Goal: Task Accomplishment & Management: Manage account settings

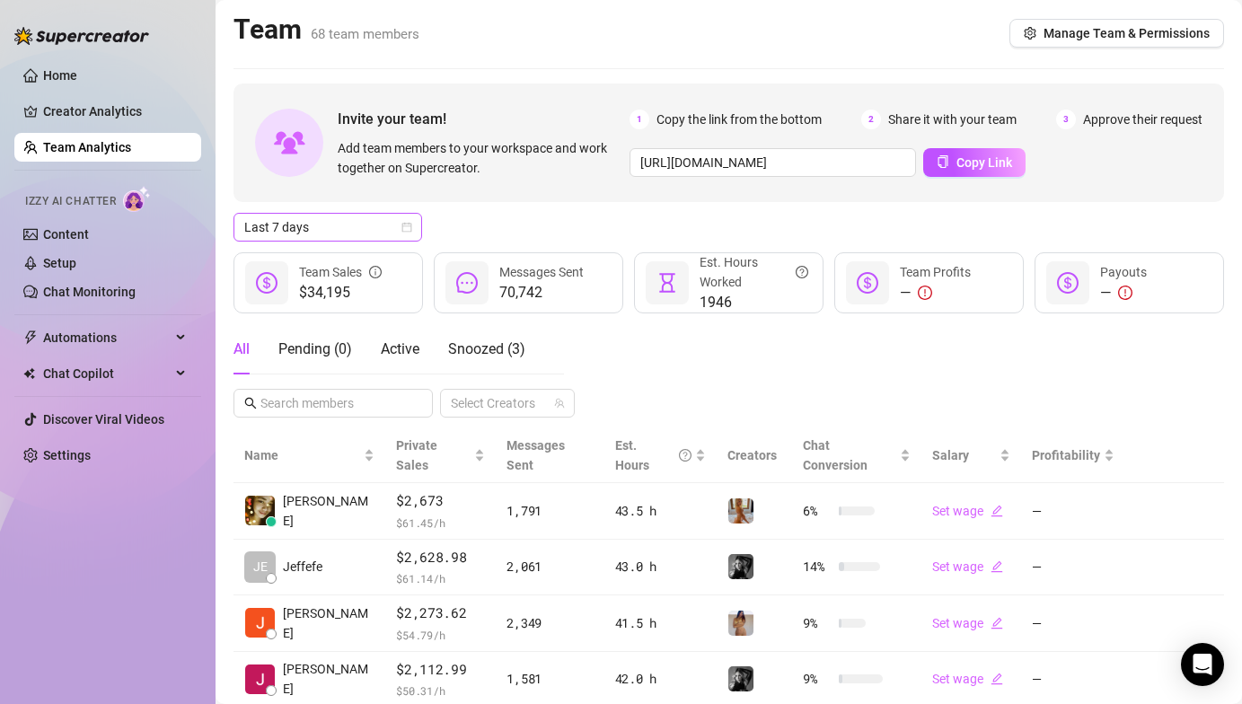
click at [373, 224] on span "Last 7 days" at bounding box center [327, 227] width 167 height 27
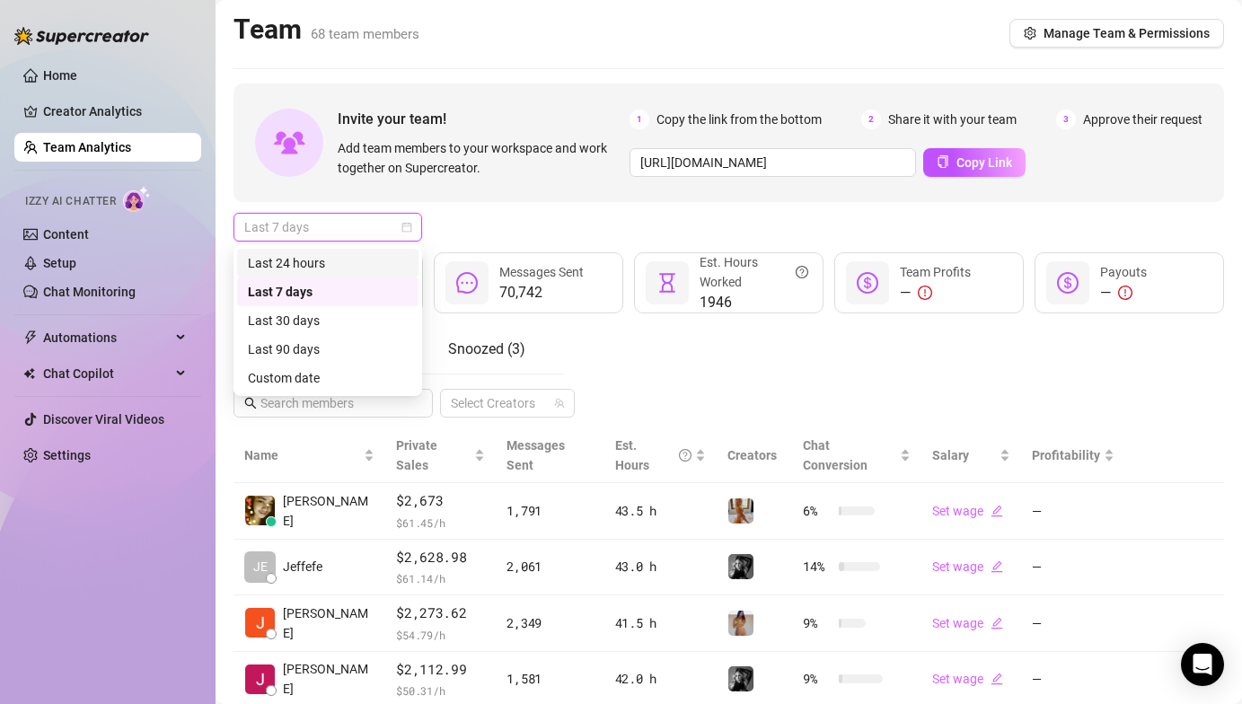
click at [332, 266] on div "Last 24 hours" at bounding box center [328, 263] width 160 height 20
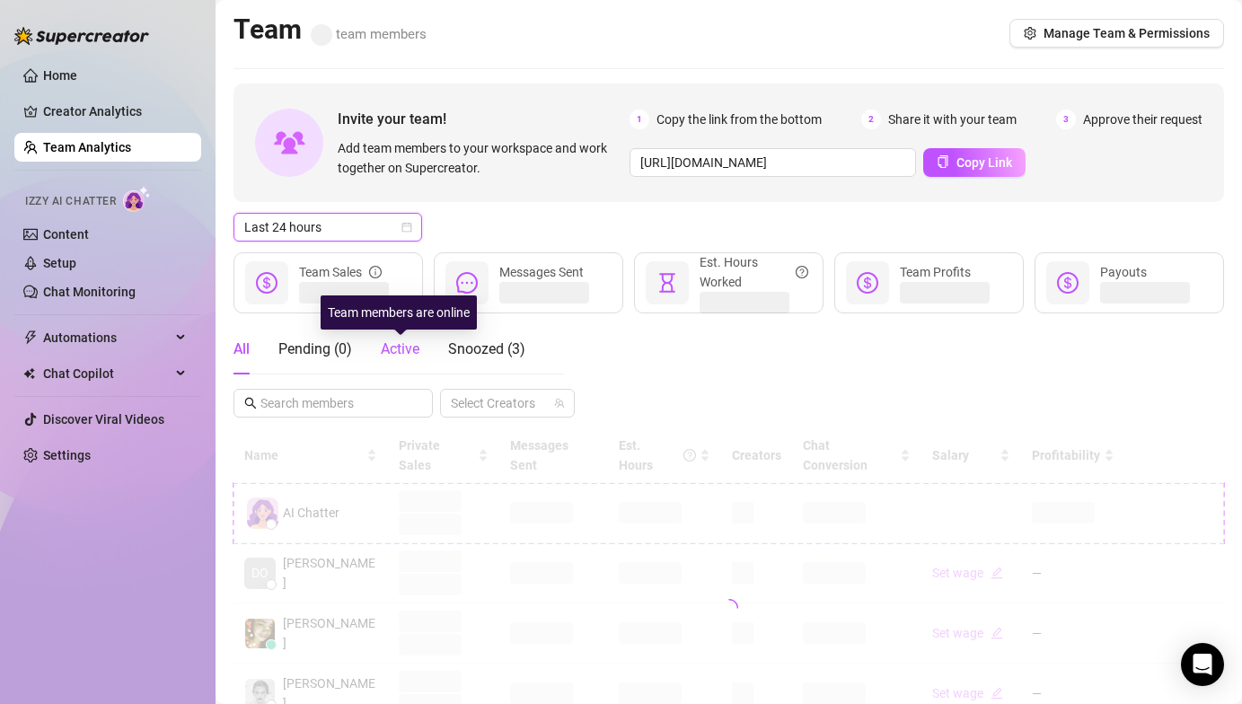
click at [406, 347] on span "Active" at bounding box center [400, 348] width 39 height 17
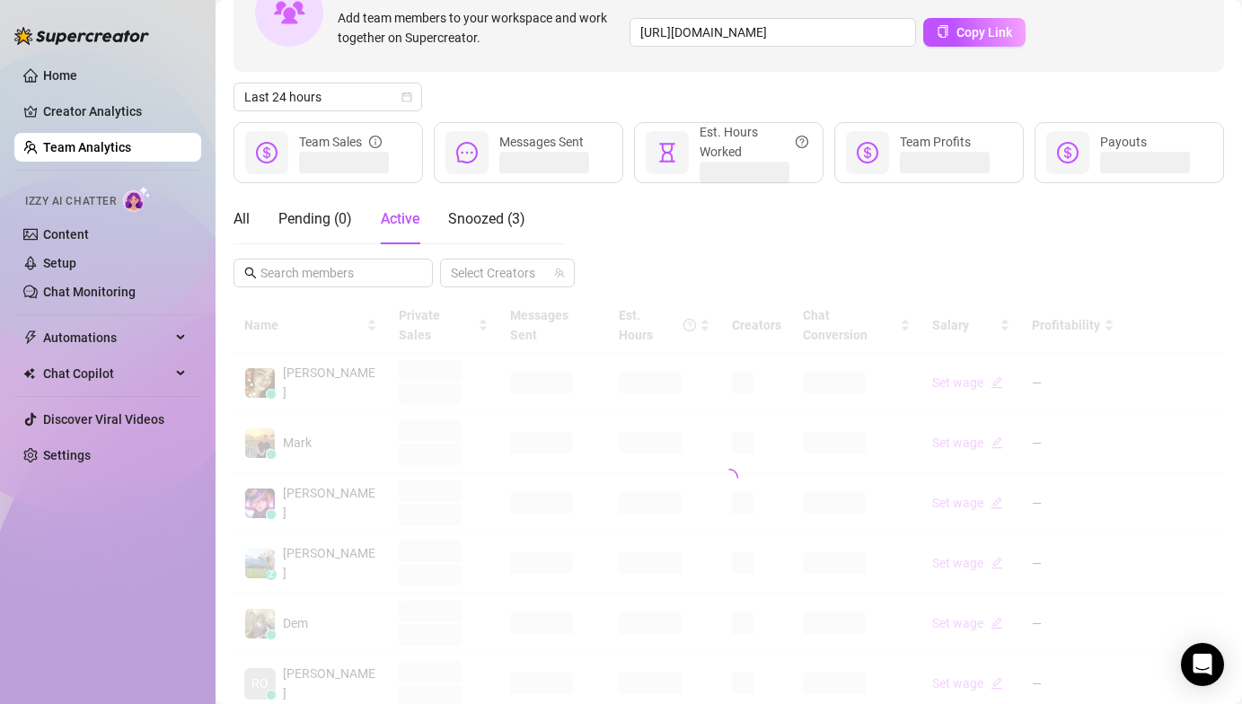
scroll to position [221, 0]
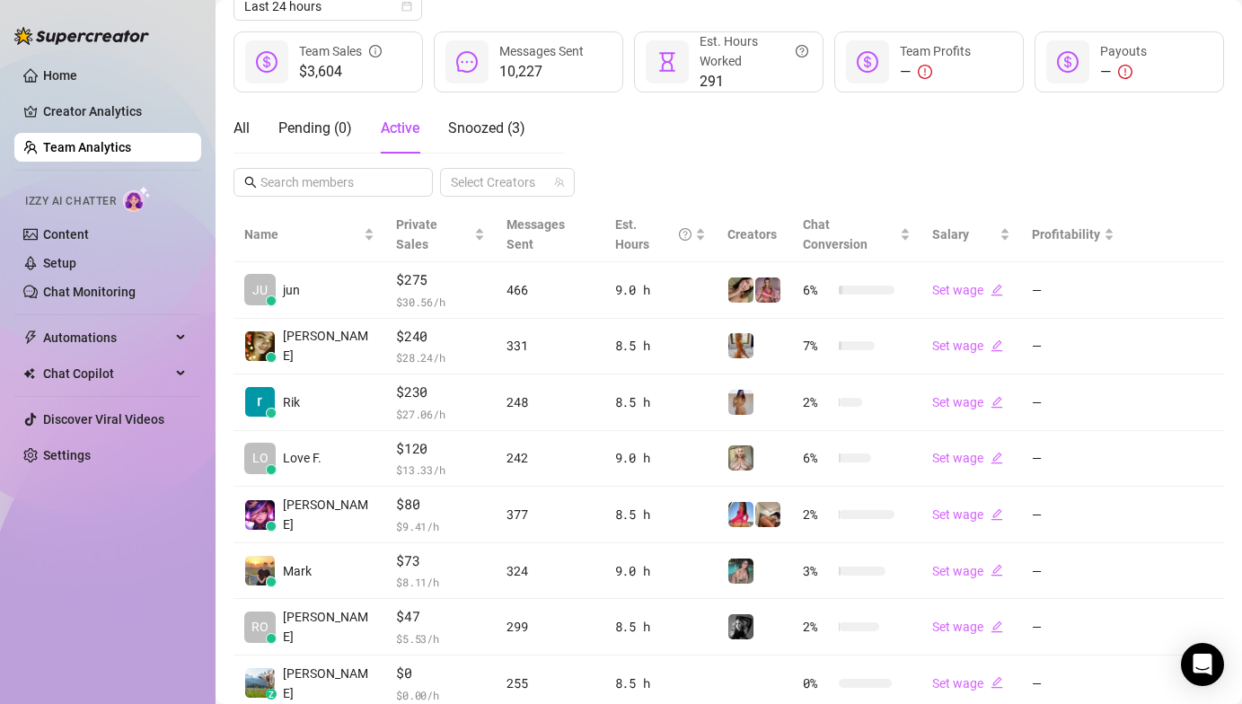
click at [1210, 123] on main "Team 68 team members Manage Team & Permissions Invite your team! Add team membe…" at bounding box center [728, 353] width 1026 height 1149
click at [100, 503] on div "Home Creator Analytics Team Analytics Izzy AI Chatter Content Setup Chat Monito…" at bounding box center [107, 344] width 187 height 688
click at [98, 536] on div "Home Creator Analytics Team Analytics Izzy AI Chatter Content Setup Chat Monito…" at bounding box center [107, 344] width 187 height 688
click at [110, 530] on div "Home Creator Analytics Team Analytics Izzy AI Chatter Content Setup Chat Monito…" at bounding box center [107, 344] width 187 height 688
click at [106, 521] on div "Home Creator Analytics Team Analytics Izzy AI Chatter Content Setup Chat Monito…" at bounding box center [107, 344] width 187 height 688
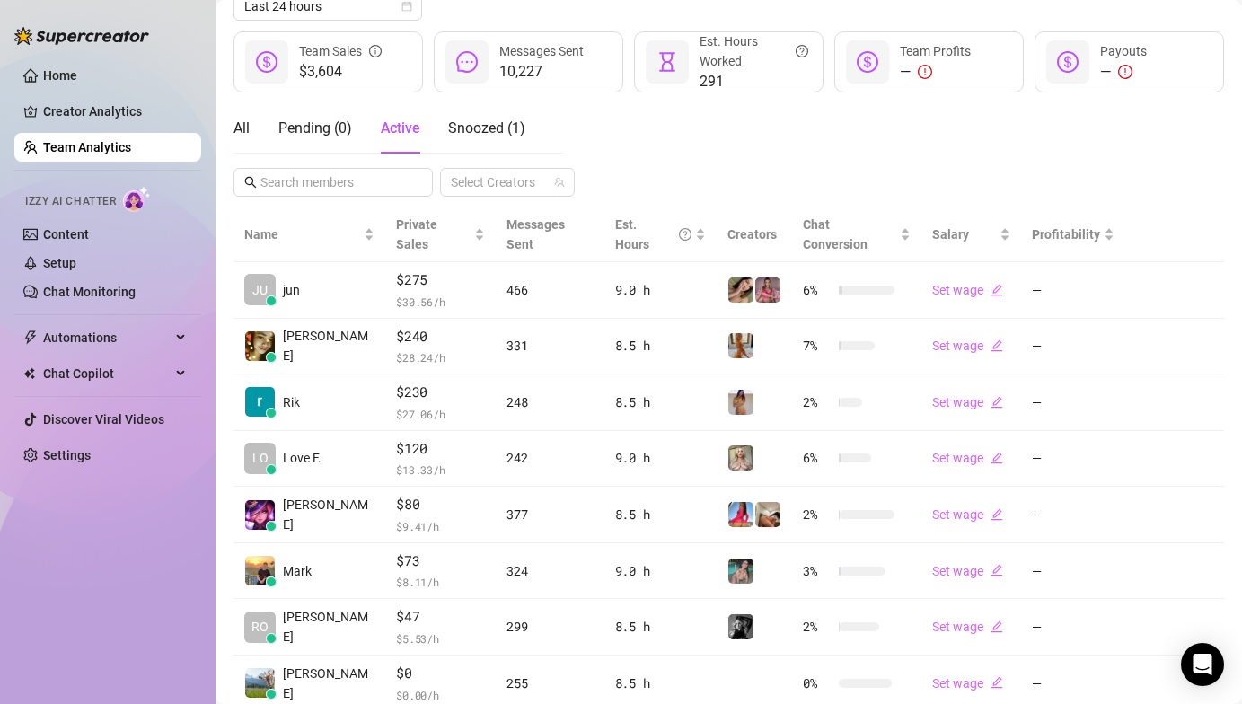
drag, startPoint x: 791, startPoint y: 133, endPoint x: 542, endPoint y: 82, distance: 253.9
click at [791, 134] on div "All Pending ( 0 ) Active Snoozed ( 1 ) Select Creators" at bounding box center [728, 149] width 990 height 93
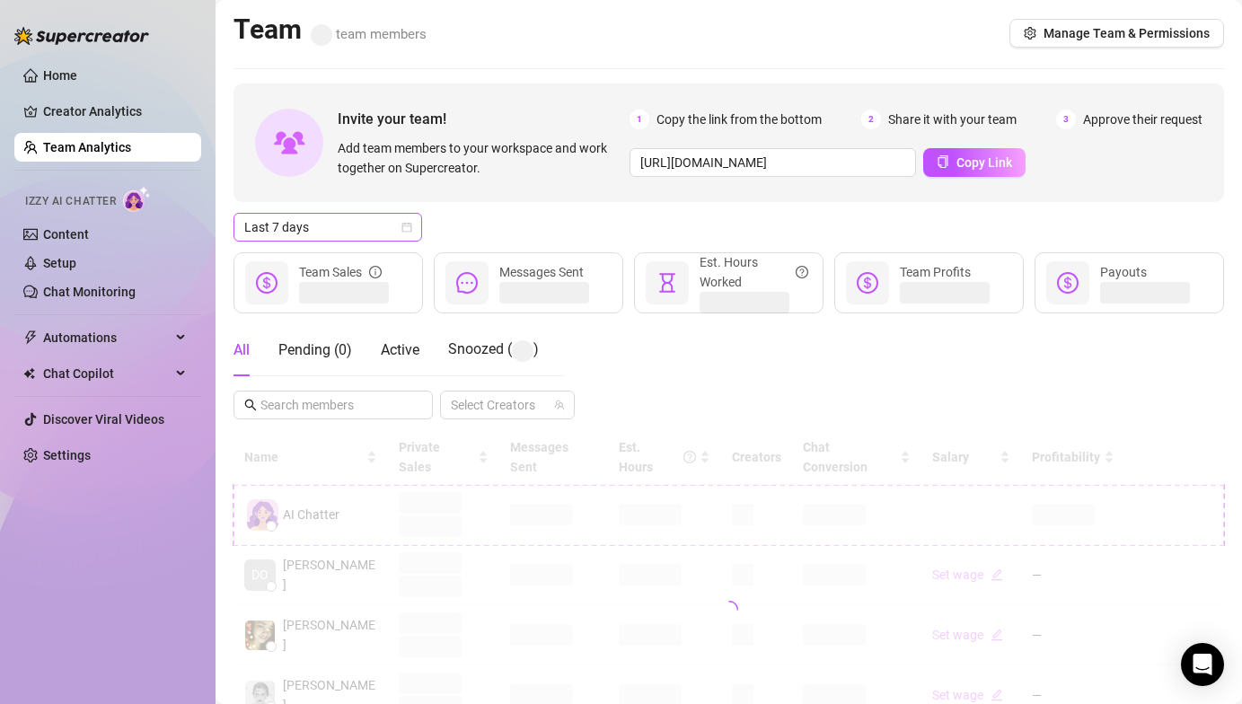
click at [290, 228] on span "Last 7 days" at bounding box center [327, 227] width 167 height 27
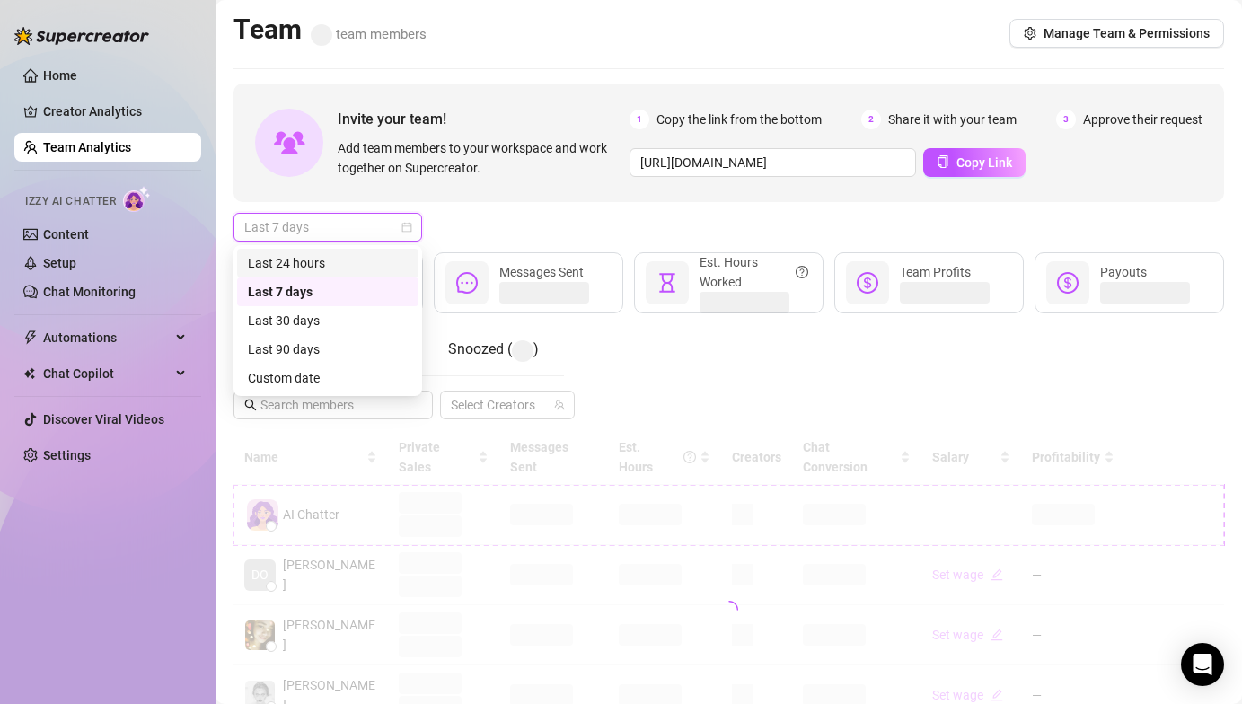
click at [308, 260] on div "Last 24 hours" at bounding box center [328, 263] width 160 height 20
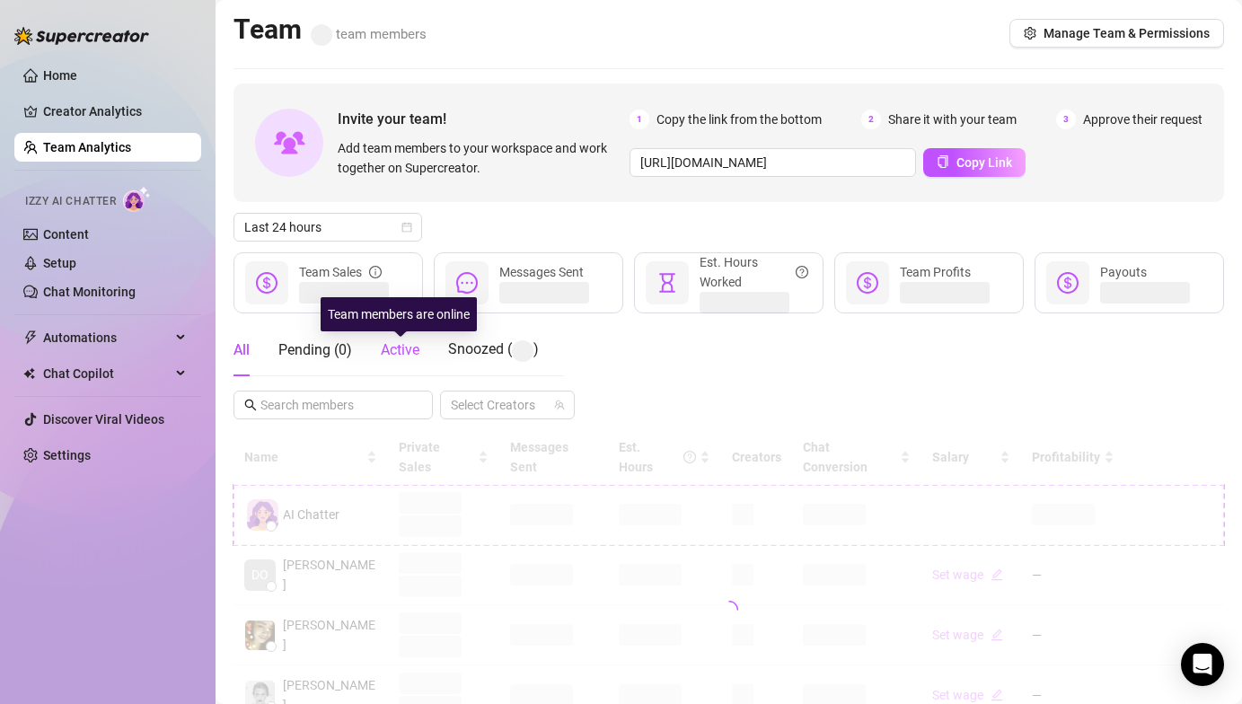
click at [417, 348] on span "Active" at bounding box center [400, 349] width 39 height 17
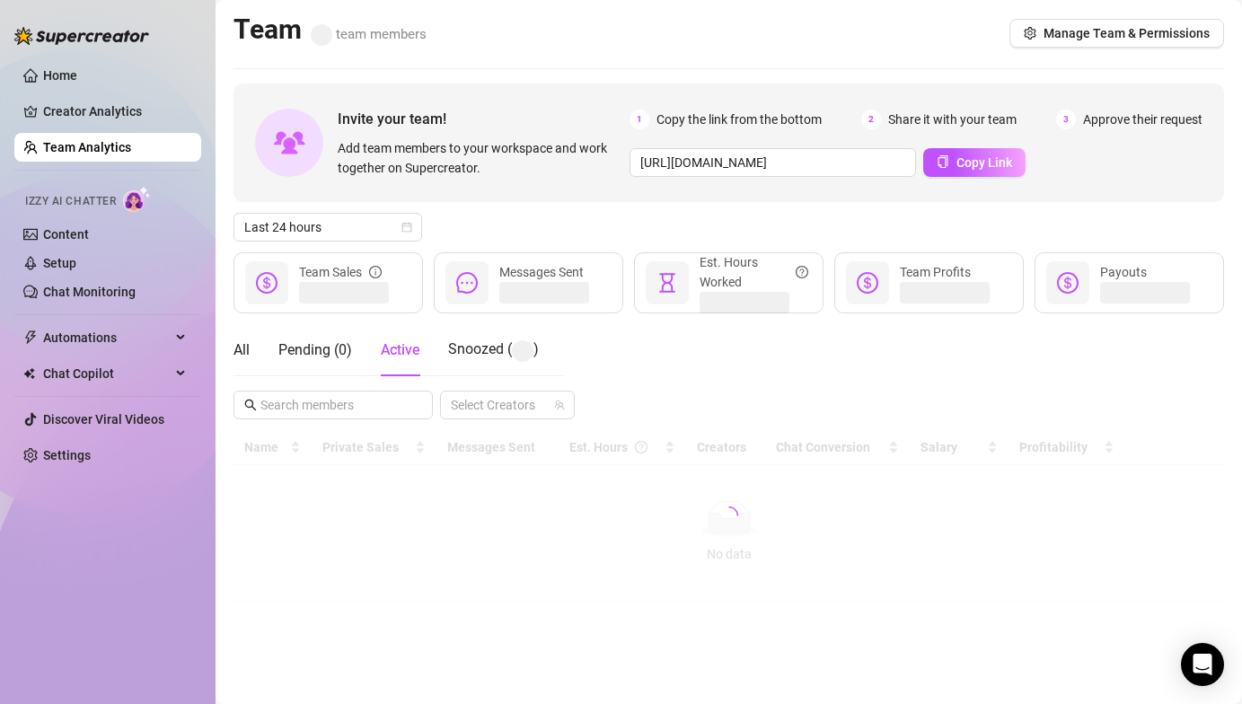
click at [537, 224] on div "Last 24 hours" at bounding box center [728, 227] width 990 height 29
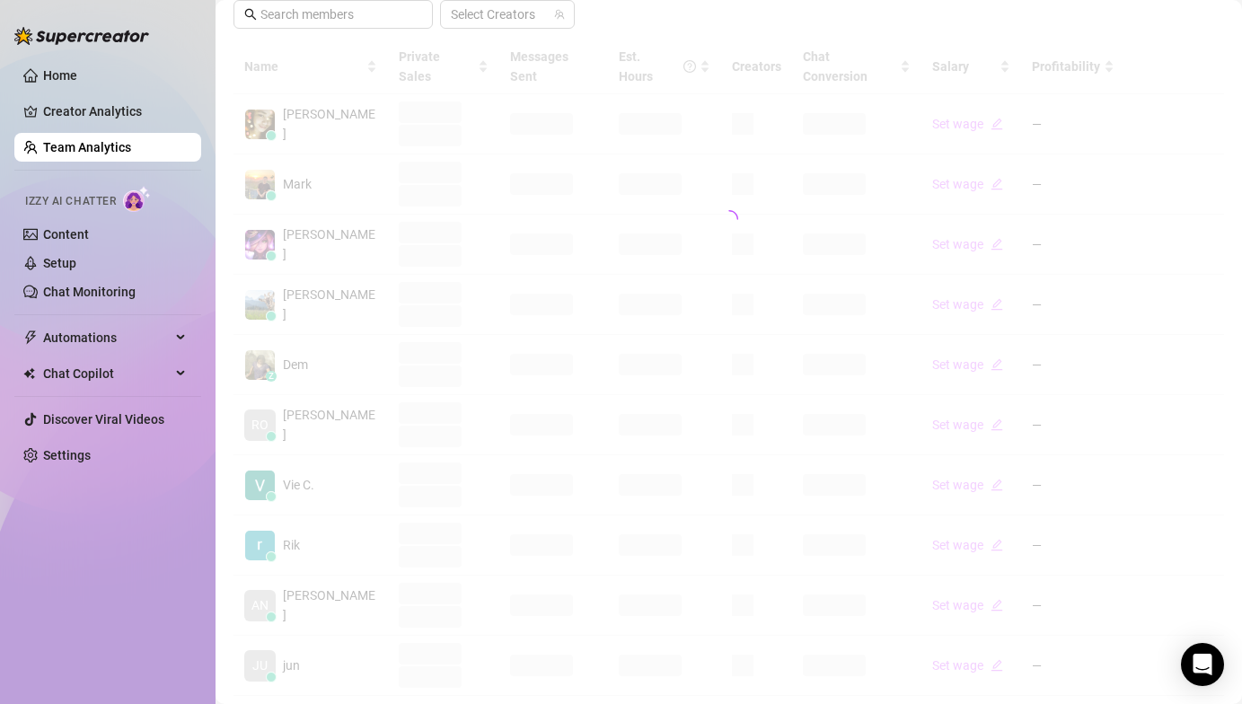
scroll to position [388, 0]
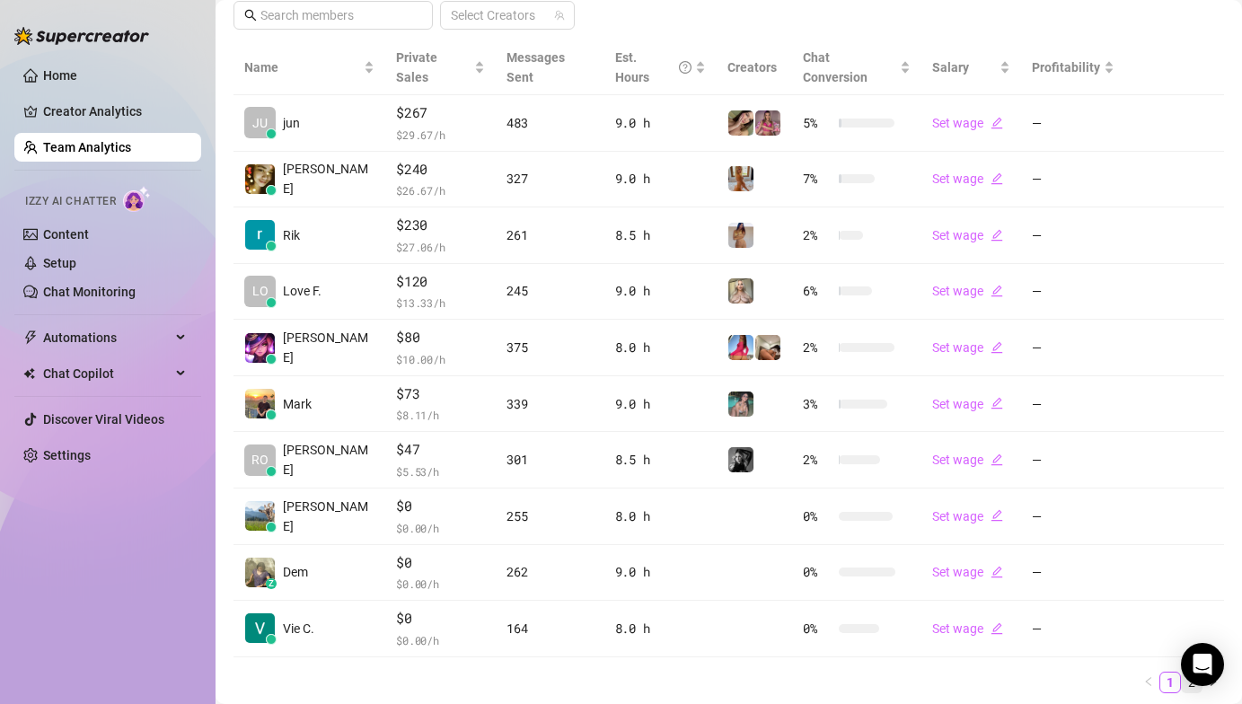
click at [1182, 672] on link "2" at bounding box center [1192, 682] width 20 height 20
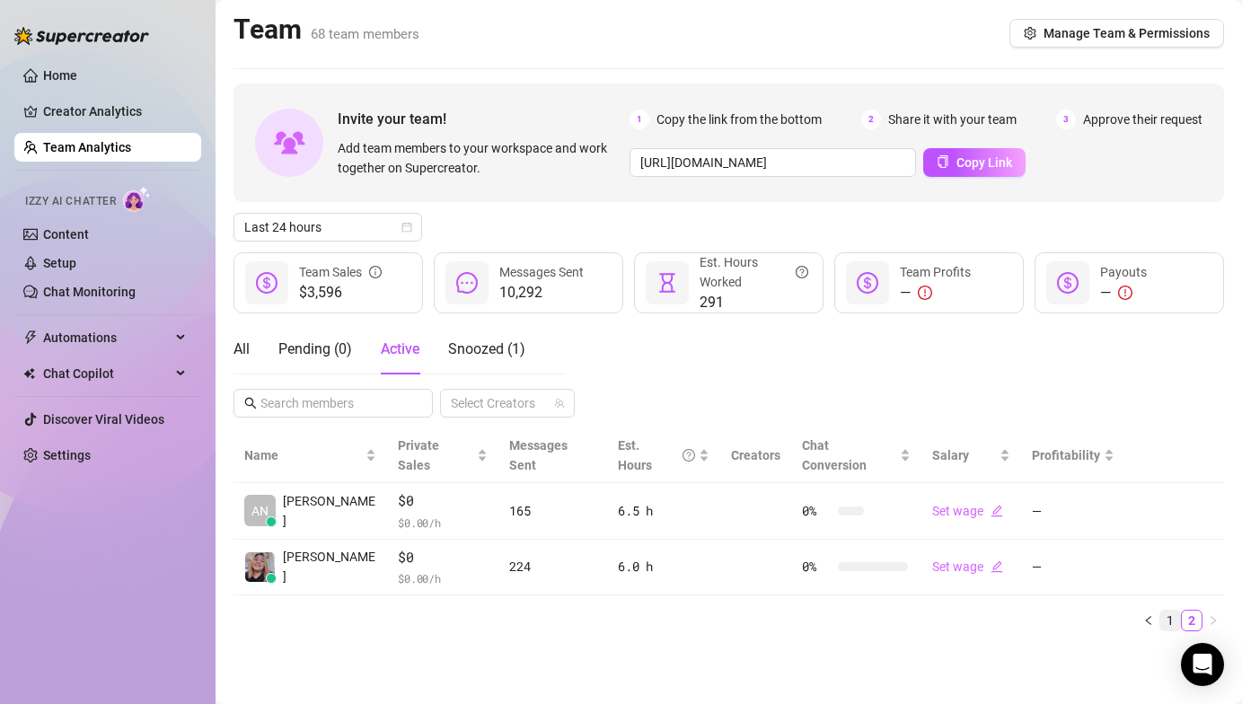
click at [1167, 611] on link "1" at bounding box center [1170, 621] width 20 height 20
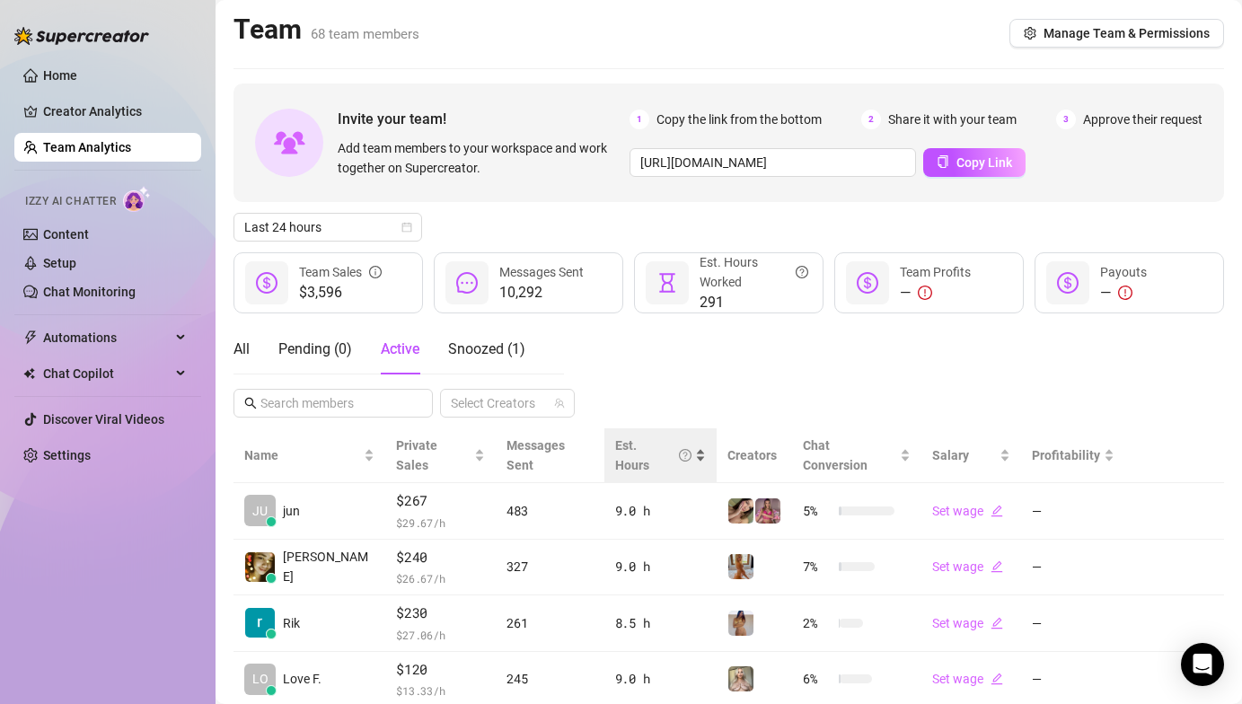
scroll to position [155, 0]
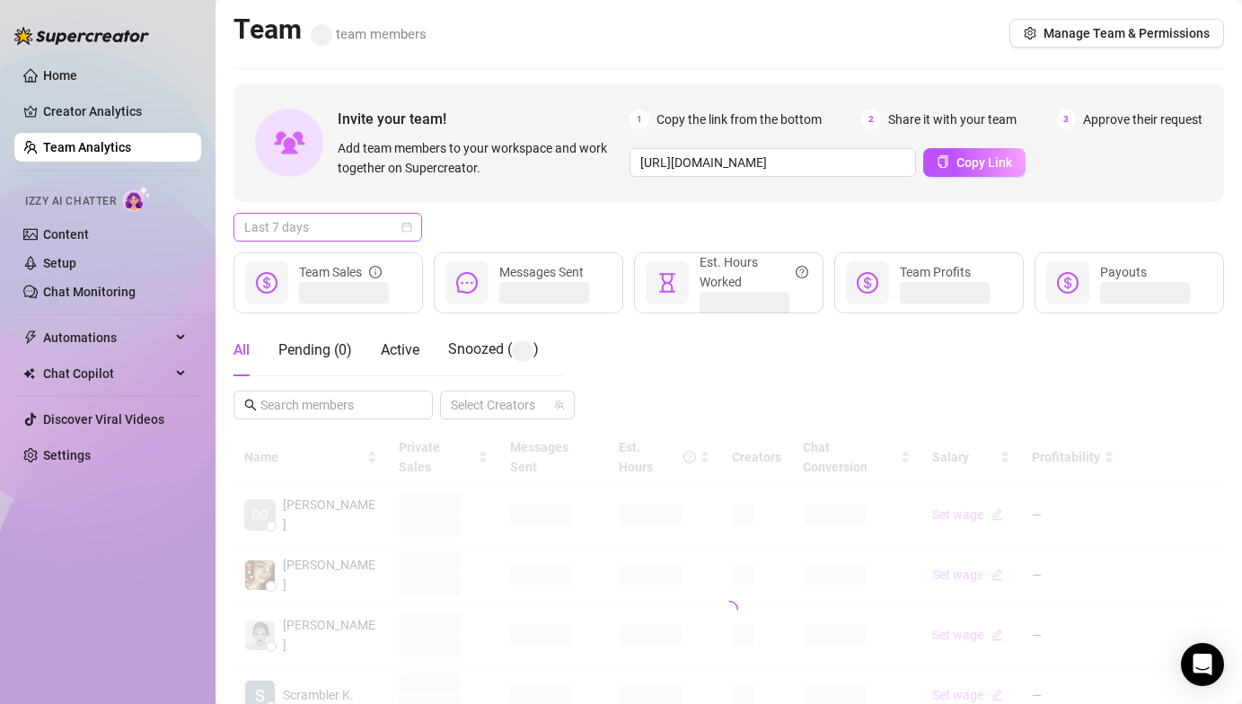
click at [385, 225] on span "Last 7 days" at bounding box center [327, 227] width 167 height 27
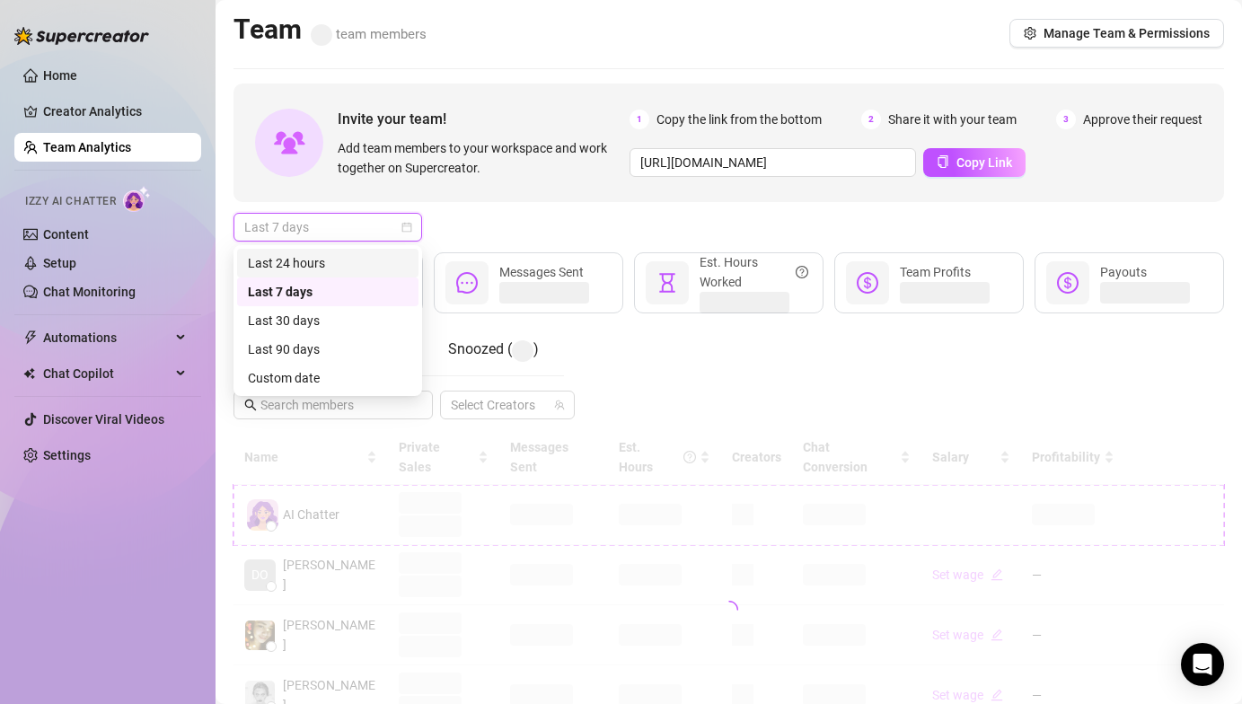
click at [303, 267] on div "Last 24 hours" at bounding box center [328, 263] width 160 height 20
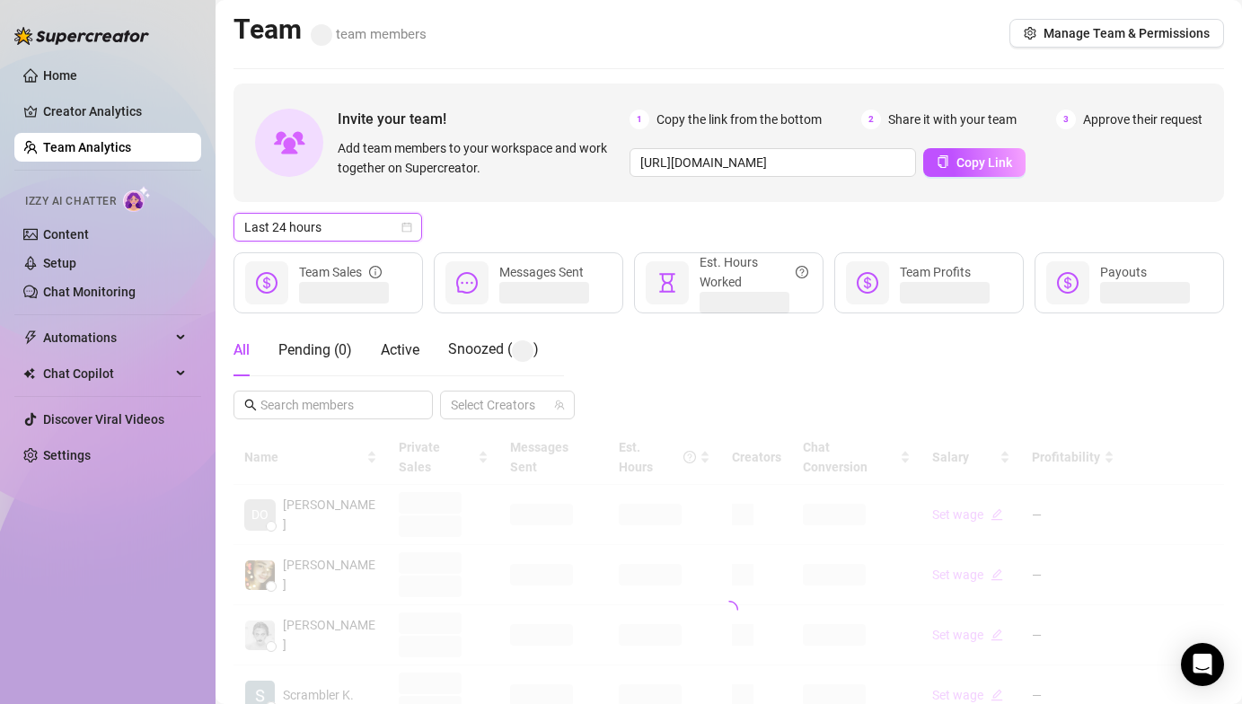
click at [479, 231] on div "Last 24 hours Last 24 hours" at bounding box center [728, 227] width 990 height 29
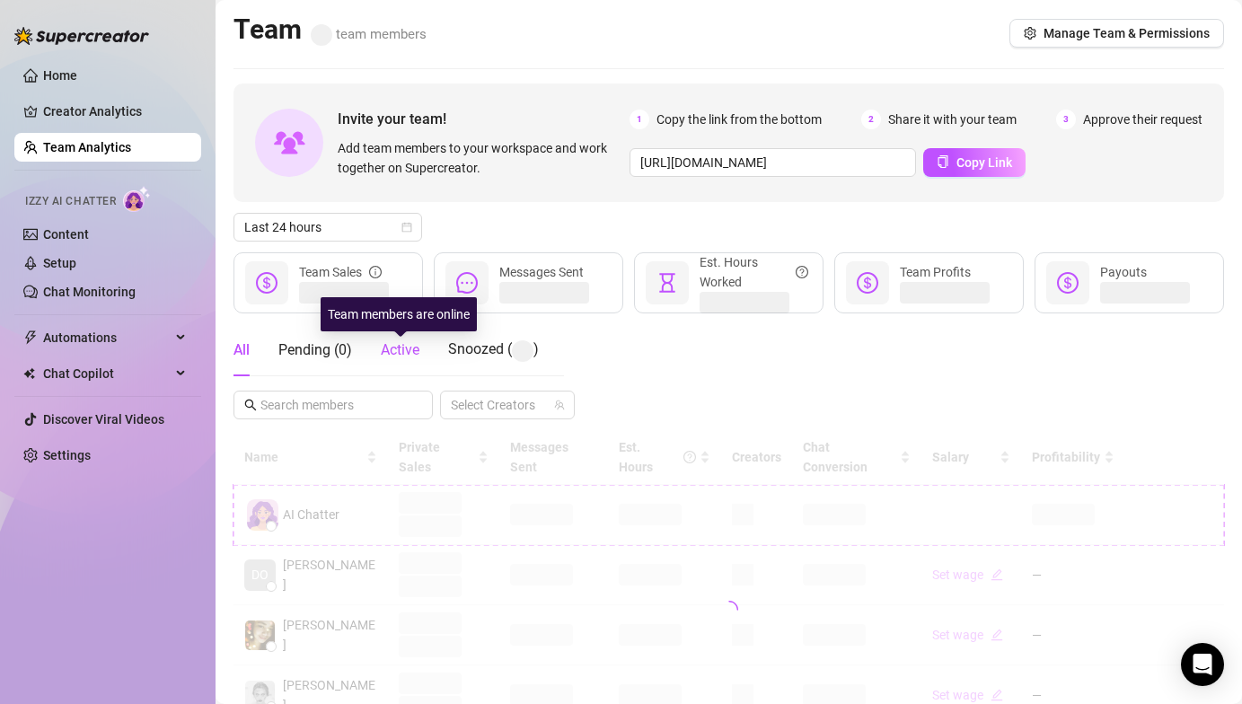
click at [398, 343] on span "Active" at bounding box center [400, 349] width 39 height 17
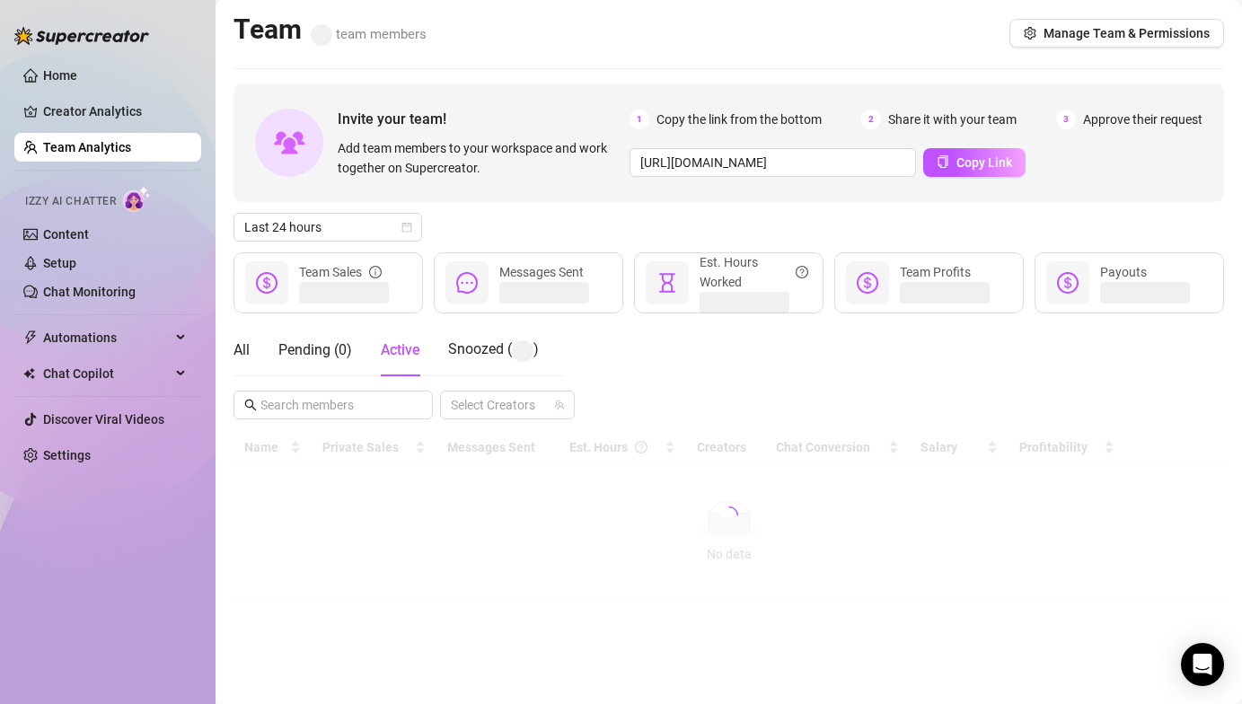
click at [505, 237] on div "Last 24 hours" at bounding box center [728, 227] width 990 height 29
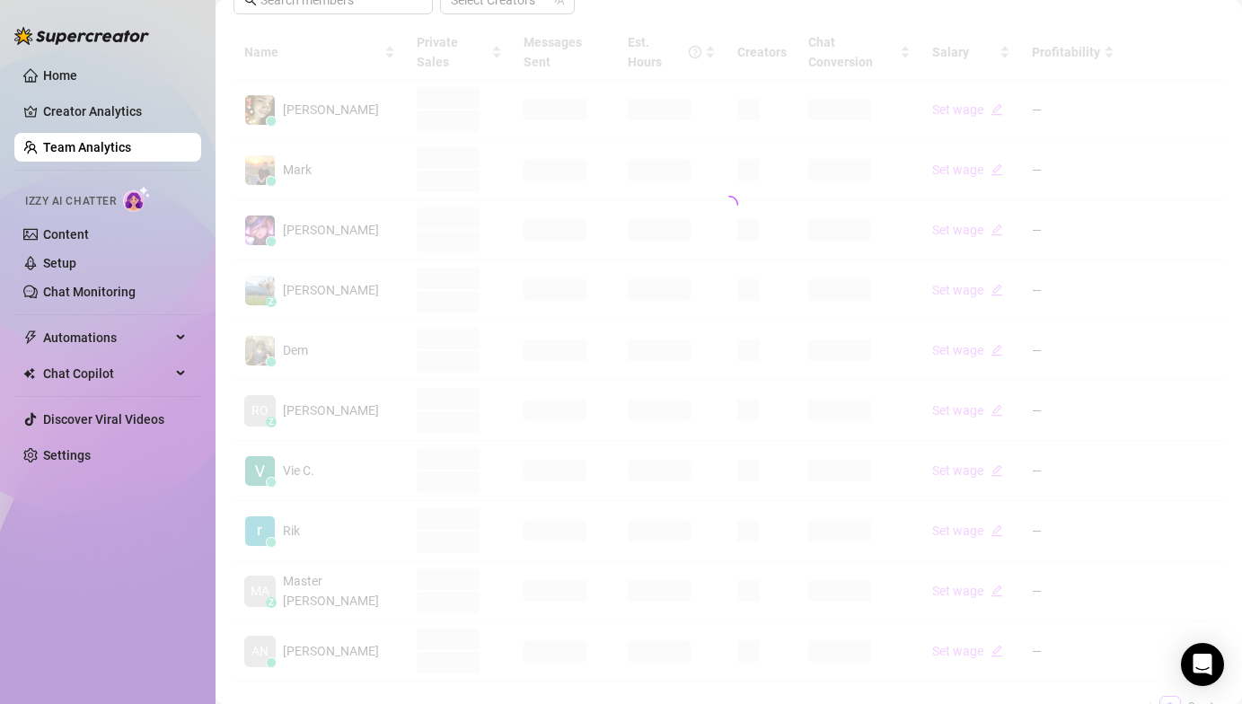
scroll to position [405, 0]
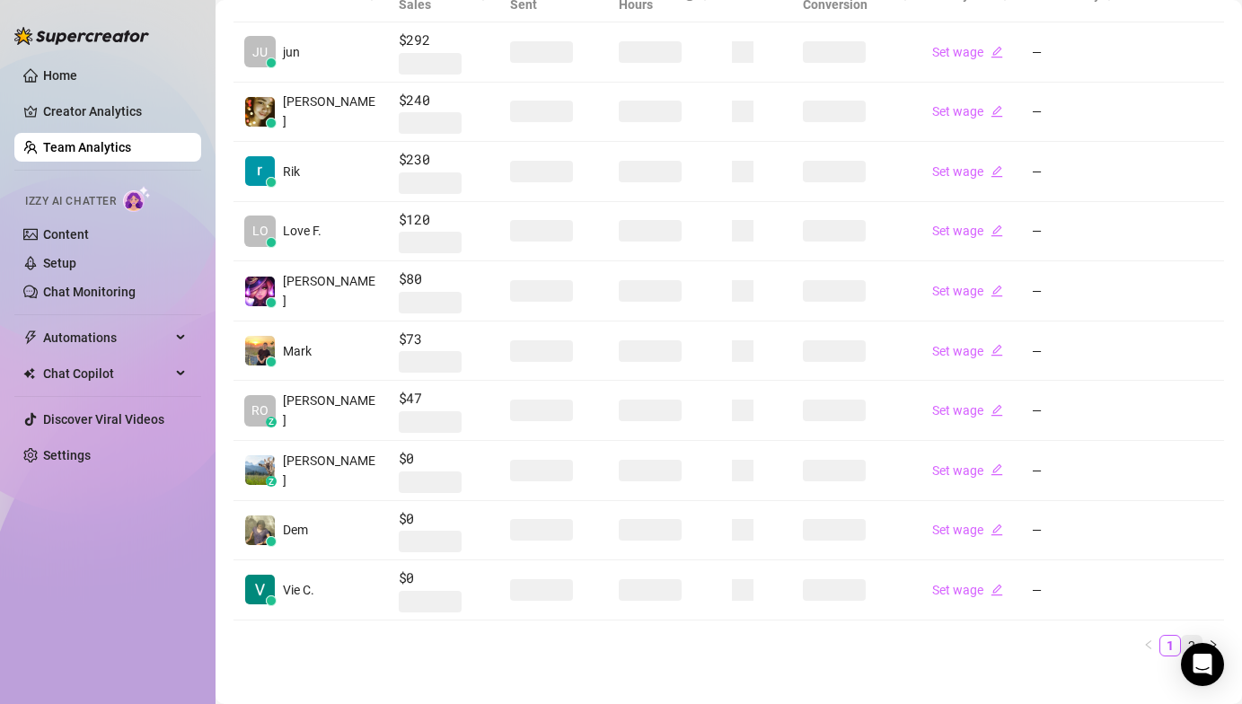
click at [1182, 636] on link "2" at bounding box center [1192, 646] width 20 height 20
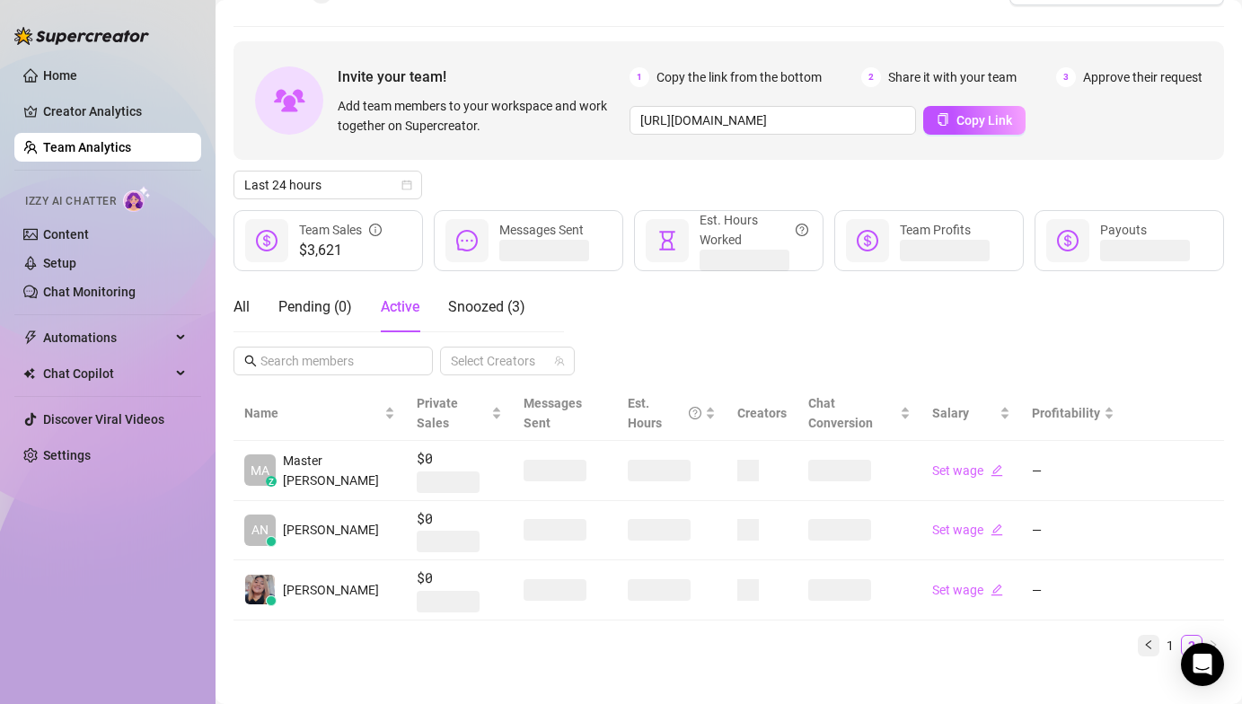
scroll to position [31, 0]
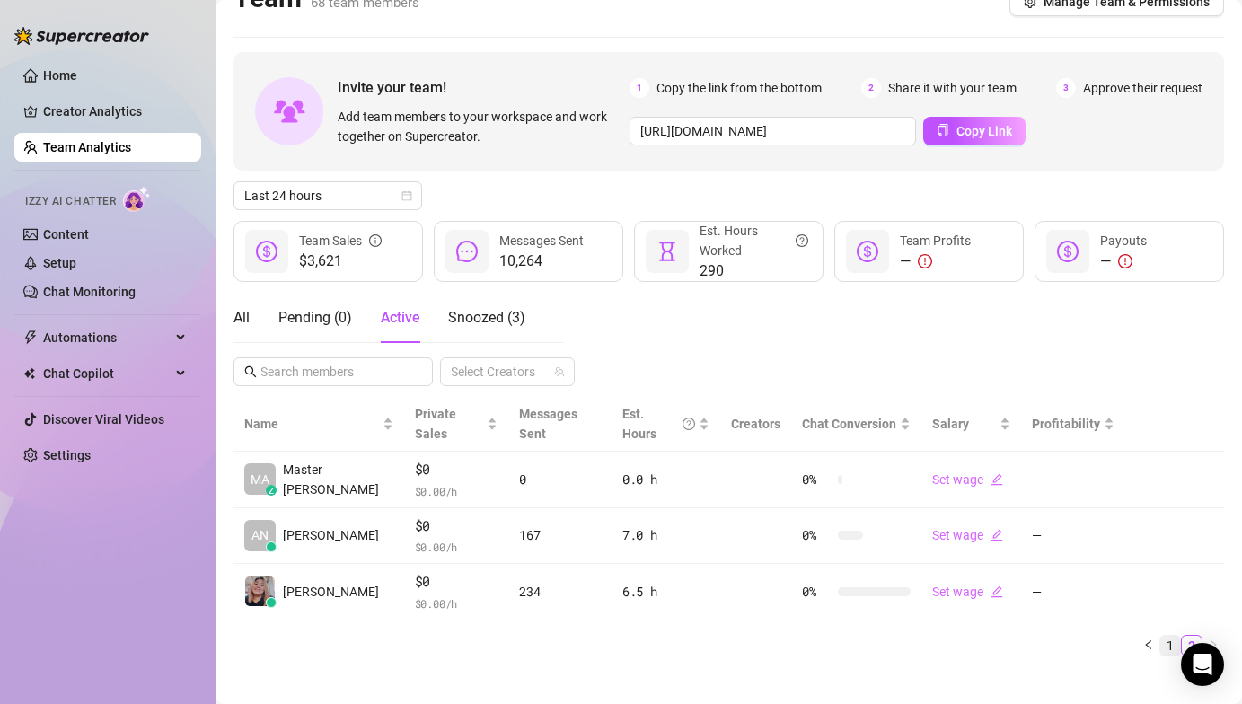
click at [1160, 636] on link "1" at bounding box center [1170, 646] width 20 height 20
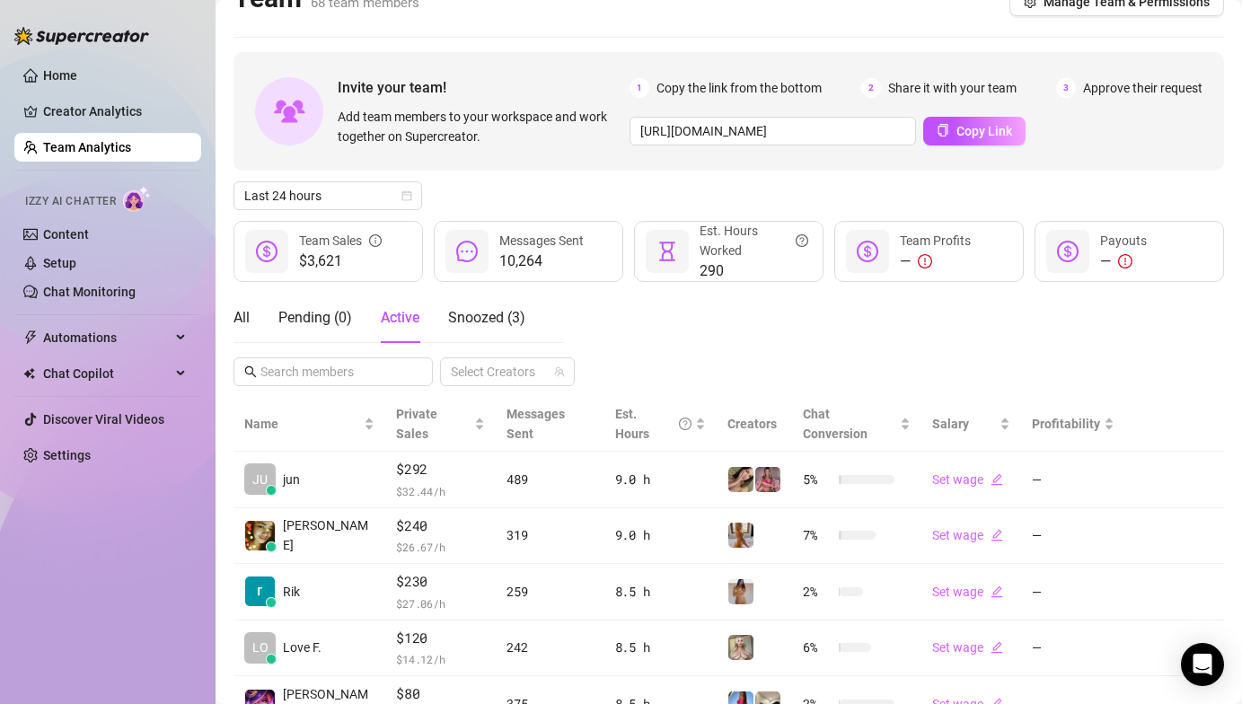
click at [193, 548] on div "Home Creator Analytics Team Analytics Izzy AI Chatter Content Setup Chat Monito…" at bounding box center [107, 344] width 187 height 688
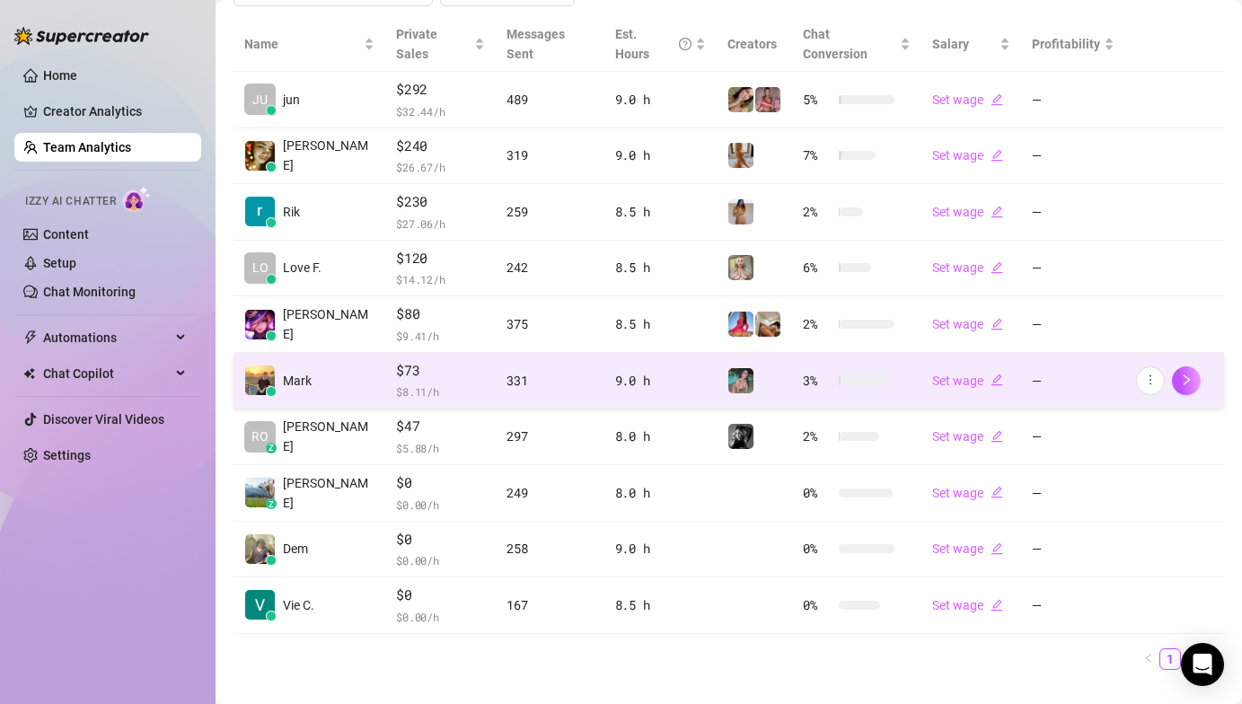
scroll to position [425, 0]
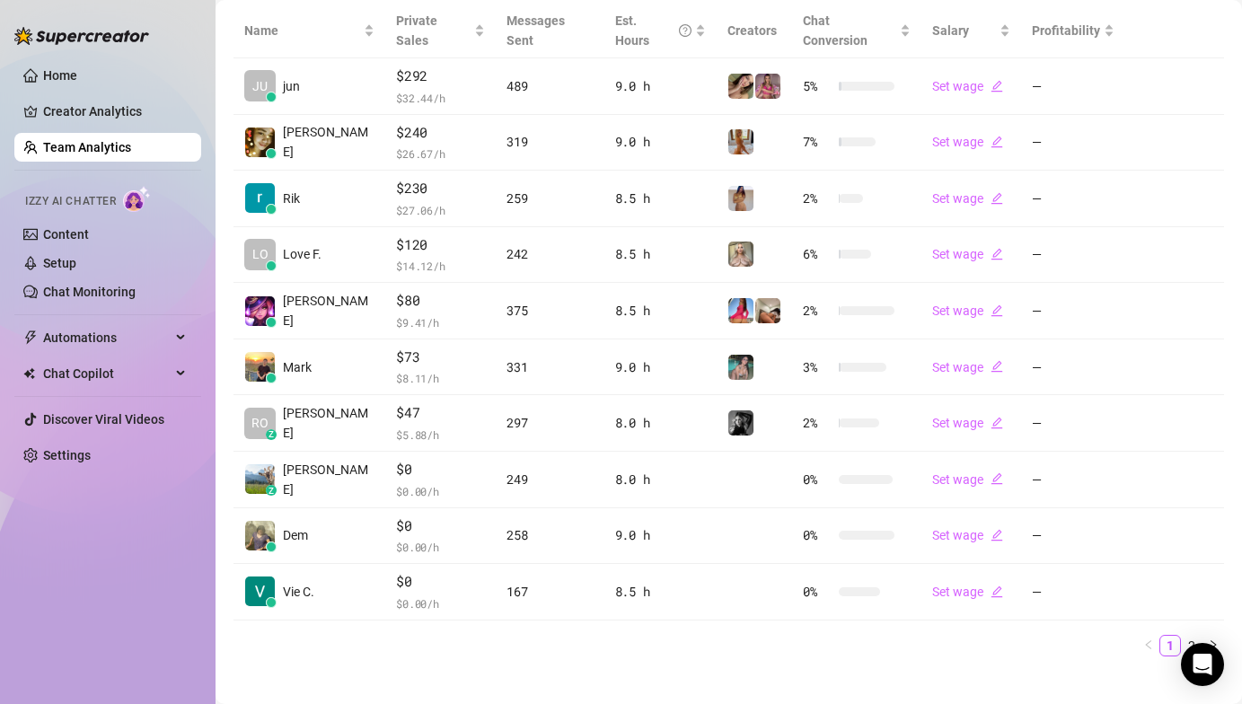
drag, startPoint x: 101, startPoint y: 499, endPoint x: 59, endPoint y: 505, distance: 41.6
click at [99, 498] on div "Home Creator Analytics Team Analytics Izzy AI Chatter Content Setup Chat Monito…" at bounding box center [107, 344] width 187 height 688
click at [166, 540] on div "Home Creator Analytics Team Analytics Izzy AI Chatter Content Setup Chat Monito…" at bounding box center [107, 344] width 187 height 688
click at [379, 637] on div "Name Private Sales Messages Sent Est. Hours Creators Chat Conversion Salary Pro…" at bounding box center [728, 337] width 990 height 667
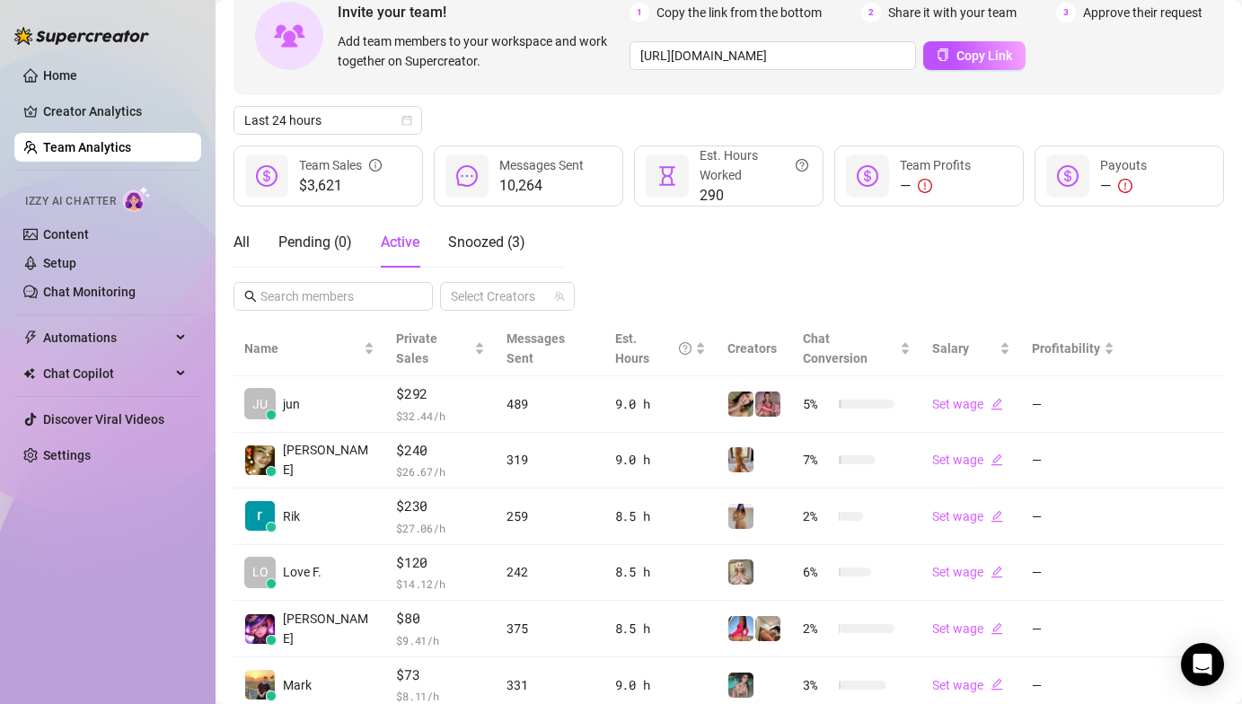
scroll to position [0, 0]
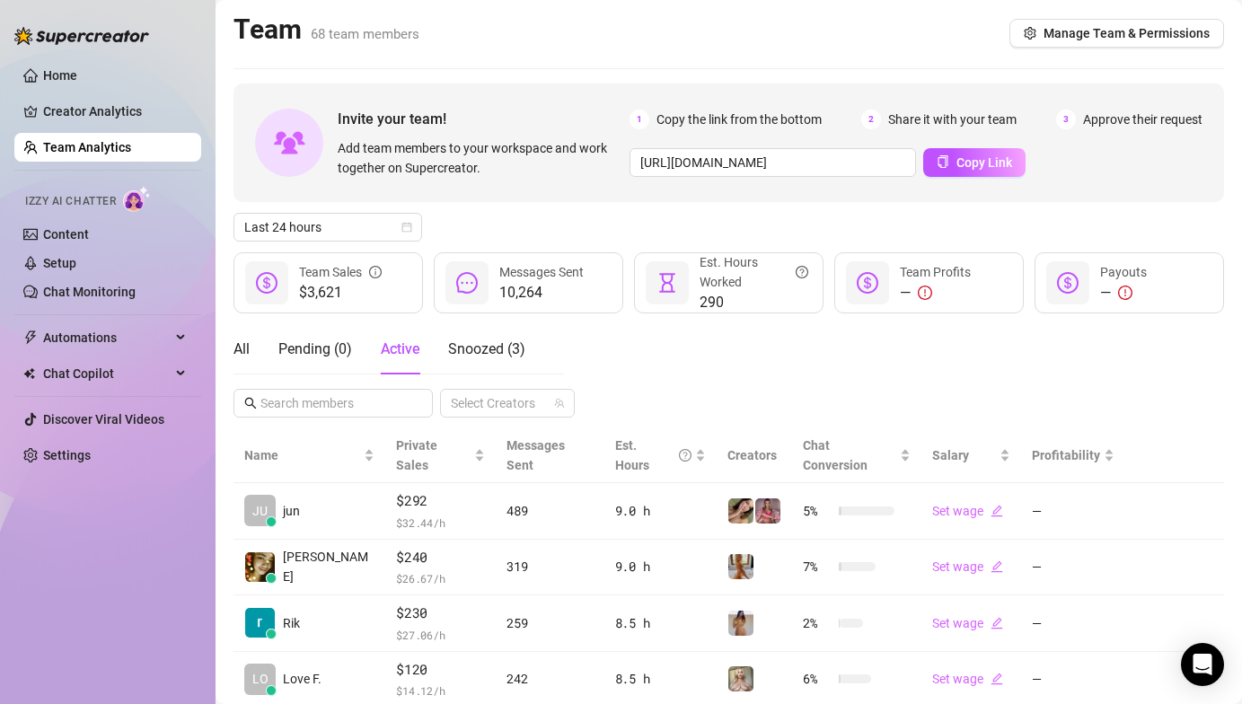
click at [778, 338] on div "All Pending ( 0 ) Active Snoozed ( 3 ) Select Creators" at bounding box center [728, 370] width 990 height 93
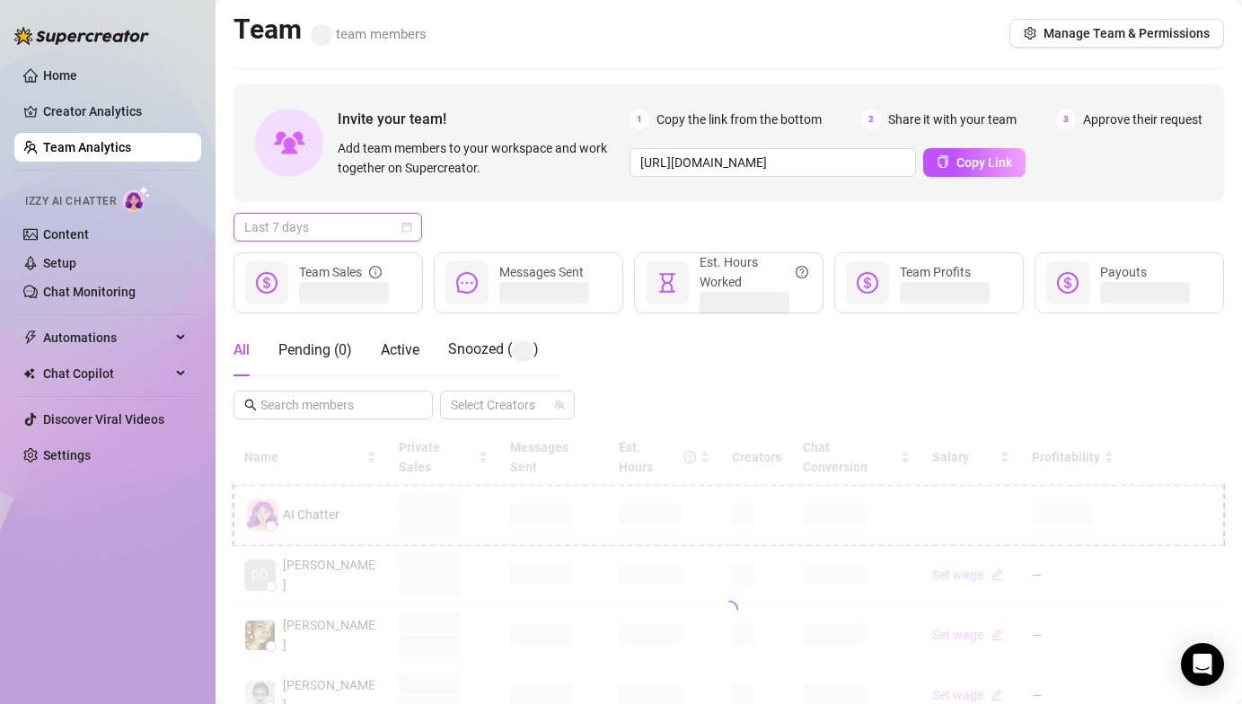
click at [323, 236] on span "Last 7 days" at bounding box center [327, 227] width 167 height 27
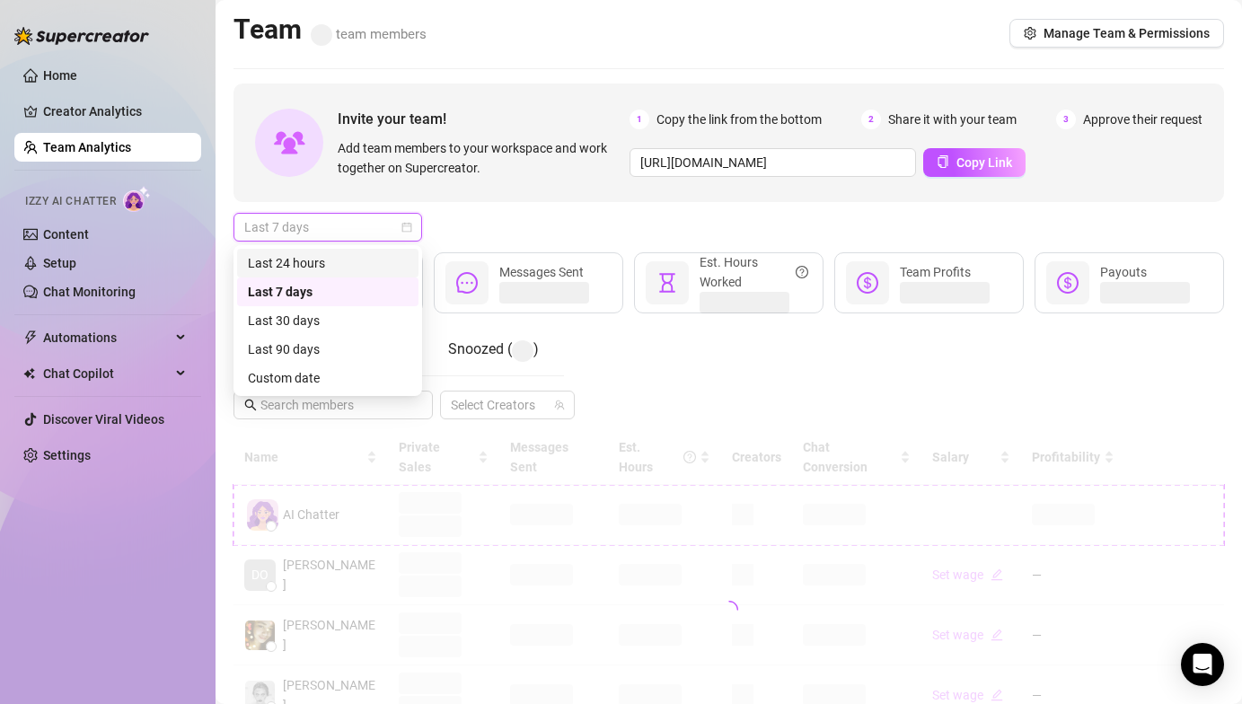
click at [315, 264] on div "Last 24 hours" at bounding box center [328, 263] width 160 height 20
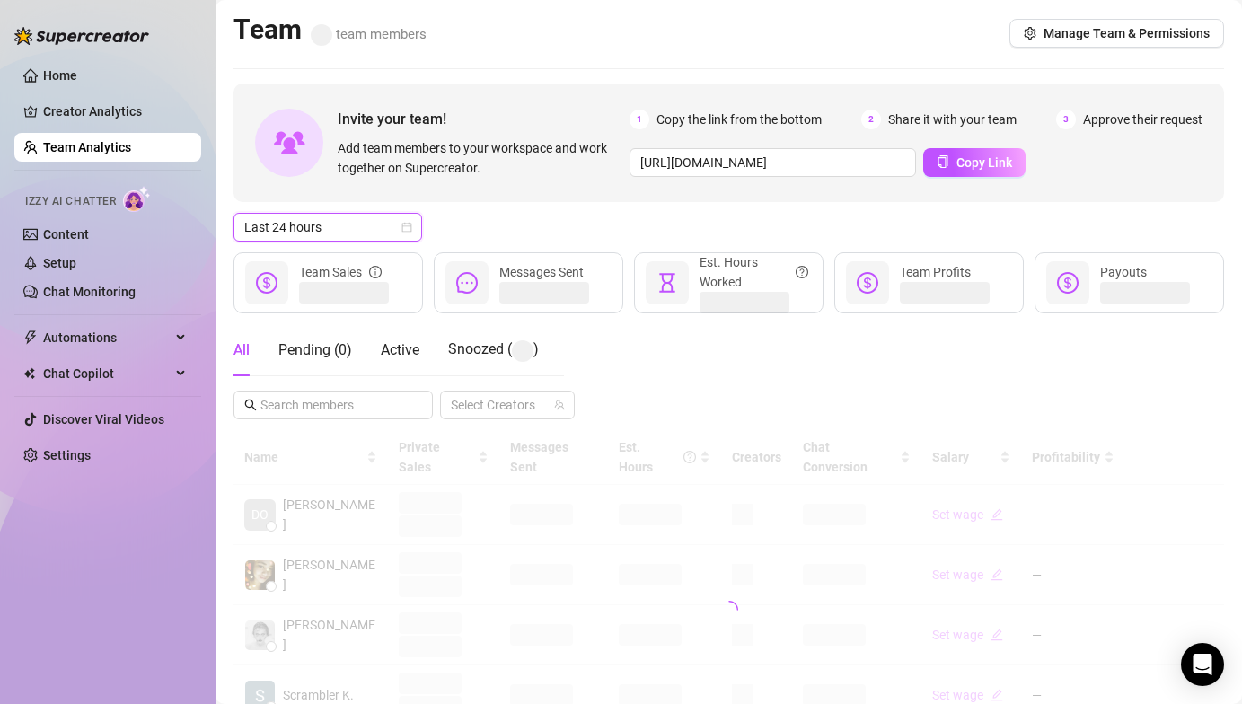
click at [514, 223] on div "Last 24 hours Last 24 hours" at bounding box center [728, 227] width 990 height 29
click at [406, 341] on div "Active" at bounding box center [400, 350] width 39 height 22
click at [520, 219] on div "Last 24 hours" at bounding box center [728, 227] width 990 height 29
click at [603, 216] on div "Last 24 hours" at bounding box center [728, 227] width 990 height 29
click at [602, 216] on div "Last 24 hours" at bounding box center [728, 227] width 990 height 29
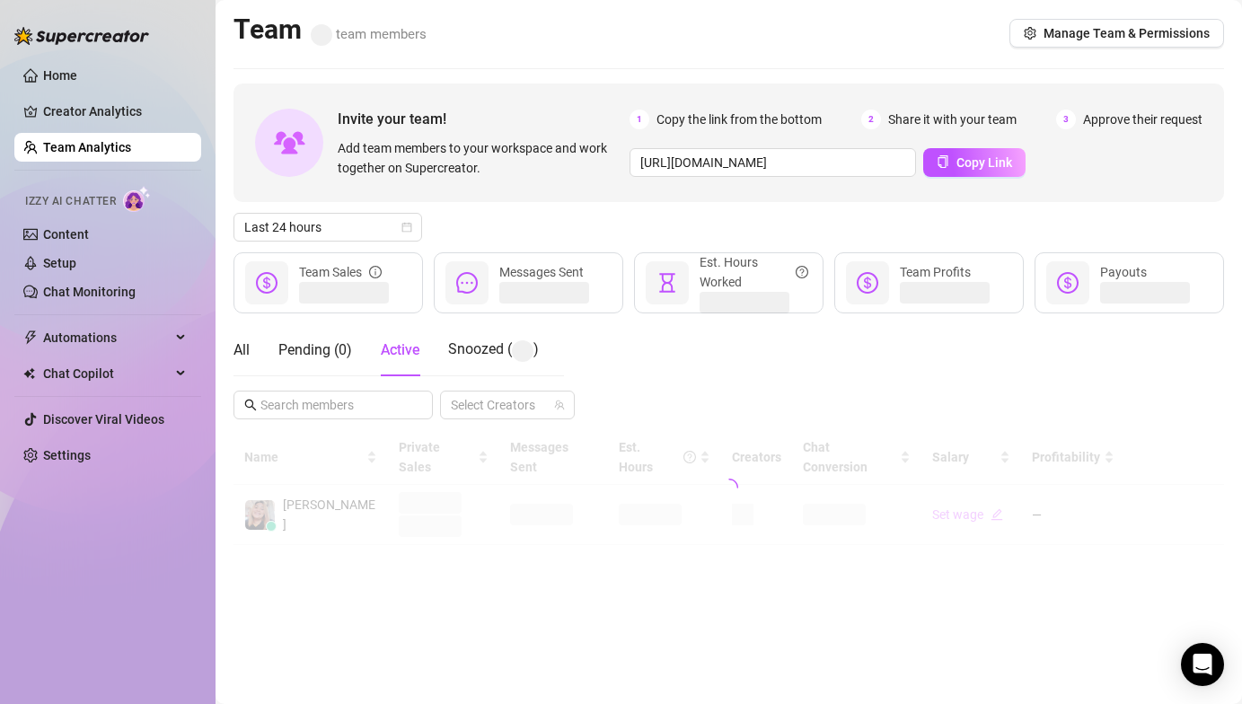
click at [602, 216] on div "Last 24 hours" at bounding box center [728, 227] width 990 height 29
